Goal: Navigation & Orientation: Go to known website

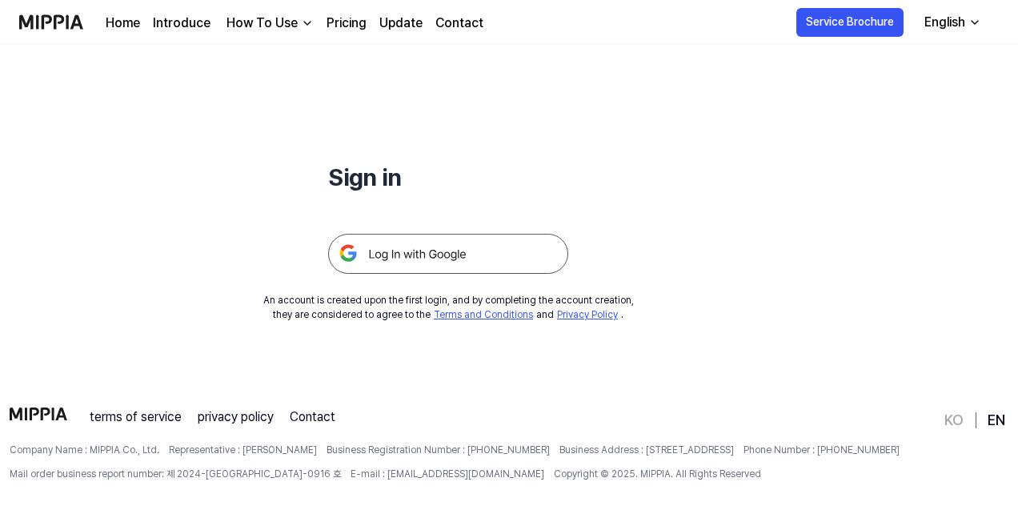
scroll to position [154, 0]
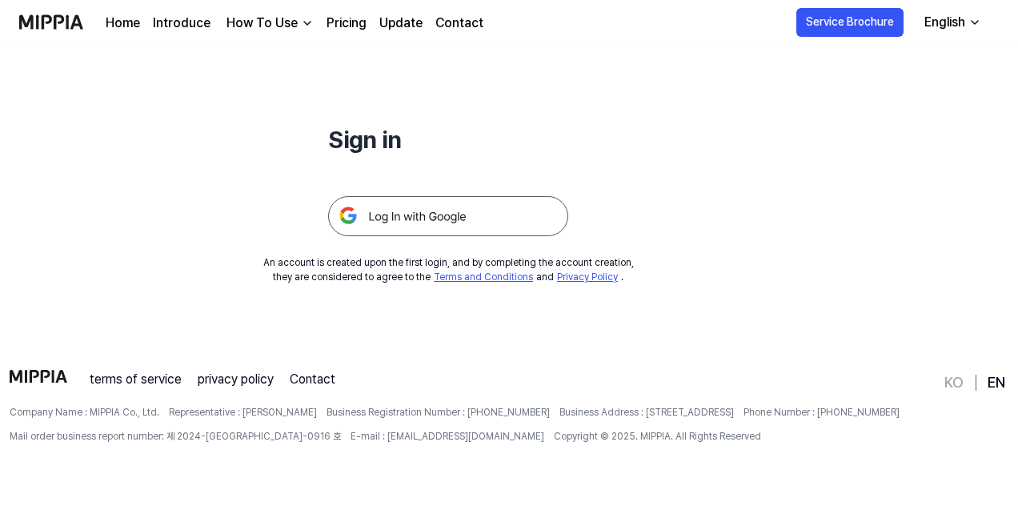
click at [400, 203] on img at bounding box center [448, 216] width 240 height 40
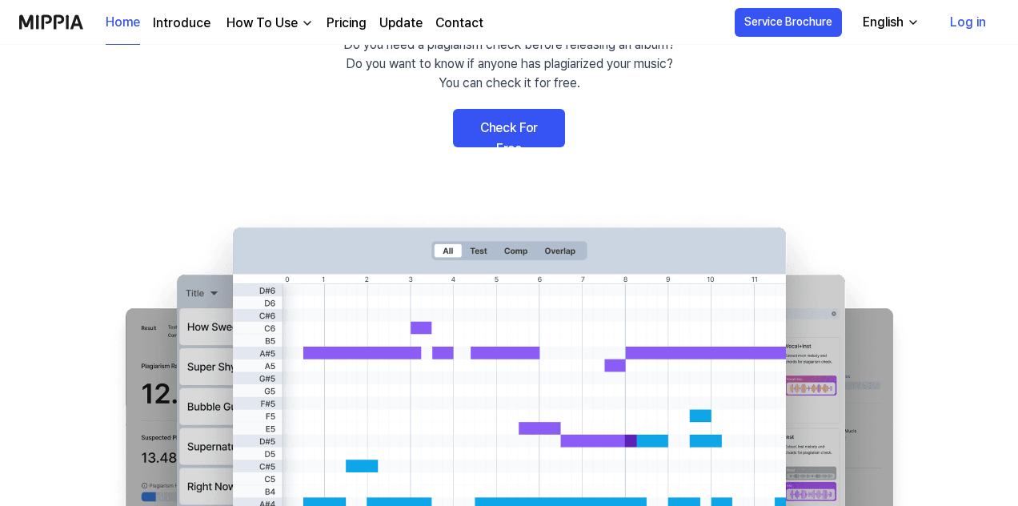
scroll to position [154, 0]
